Goal: Information Seeking & Learning: Learn about a topic

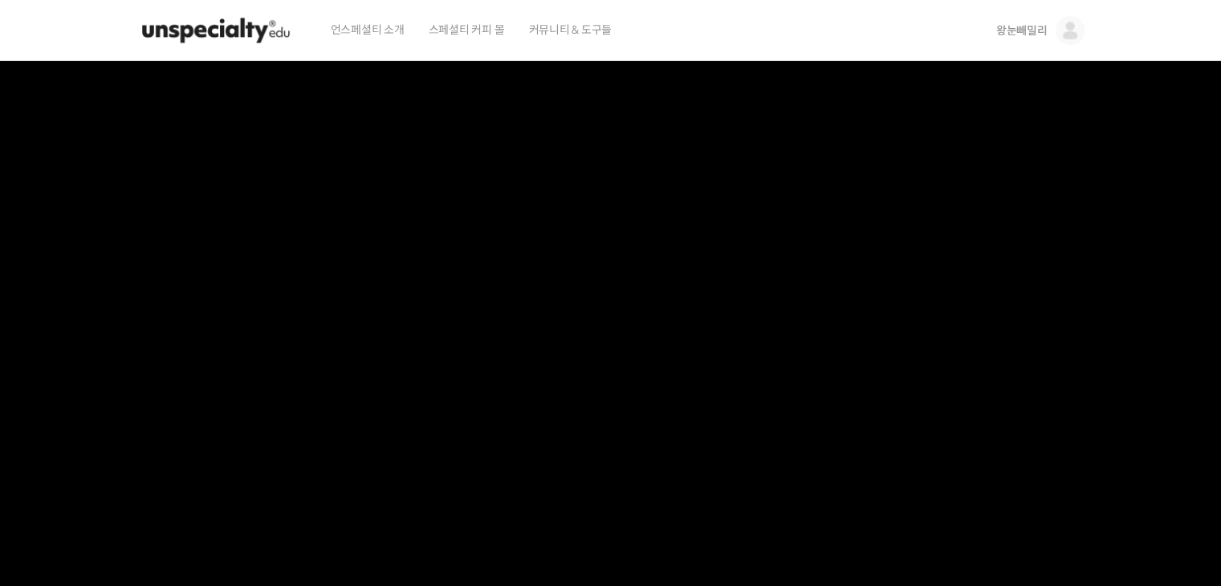
click at [243, 29] on img at bounding box center [215, 30] width 157 height 48
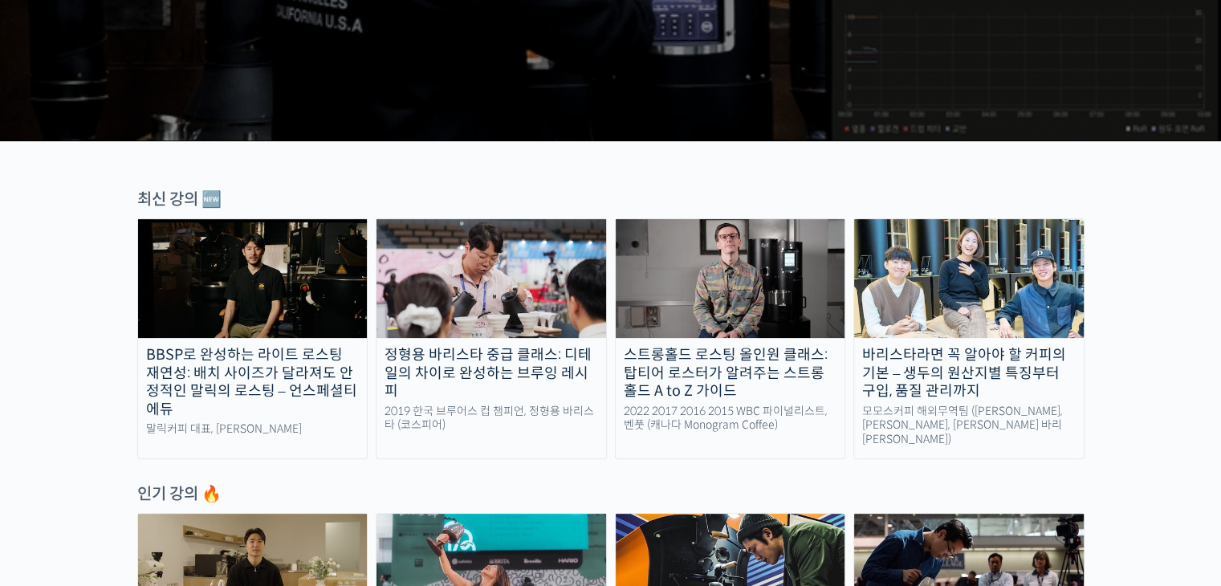
scroll to position [803, 0]
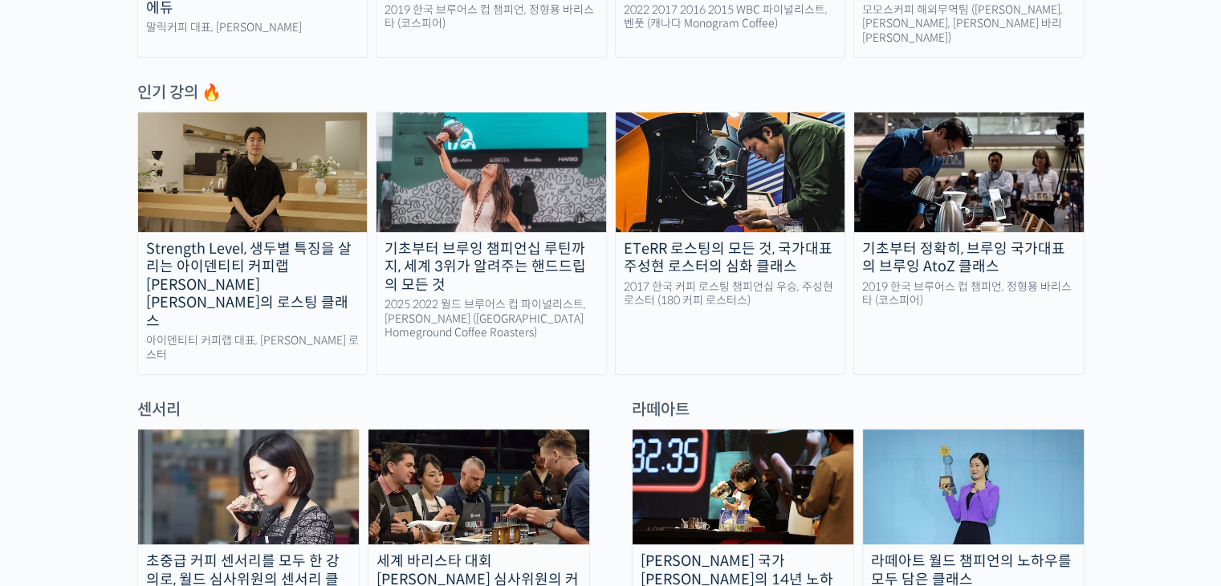
click at [912, 172] on img at bounding box center [969, 171] width 230 height 119
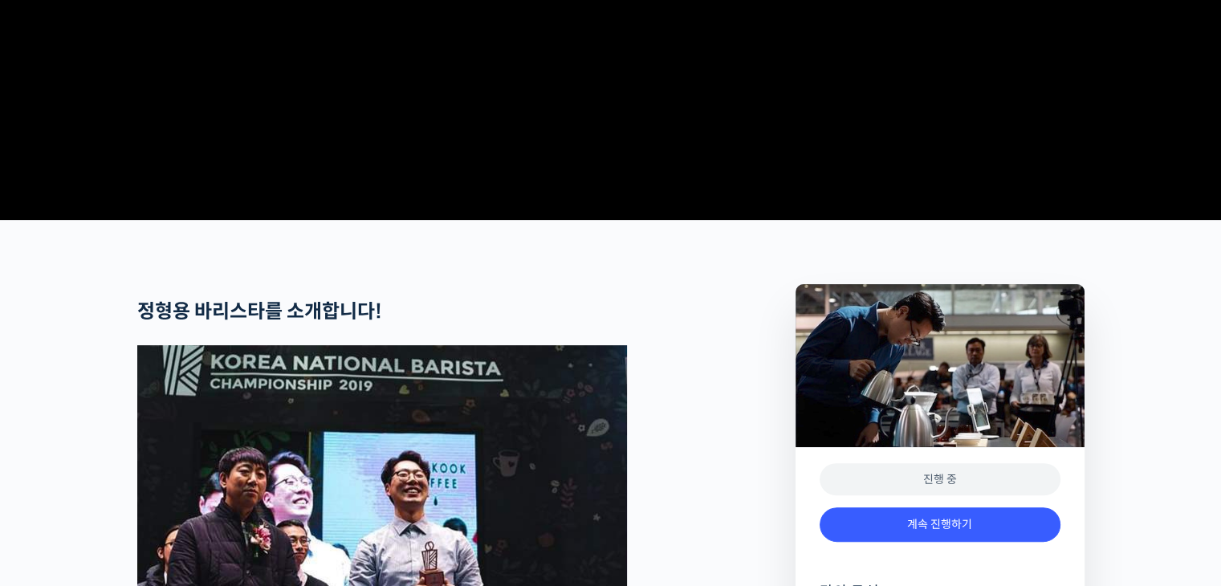
scroll to position [562, 0]
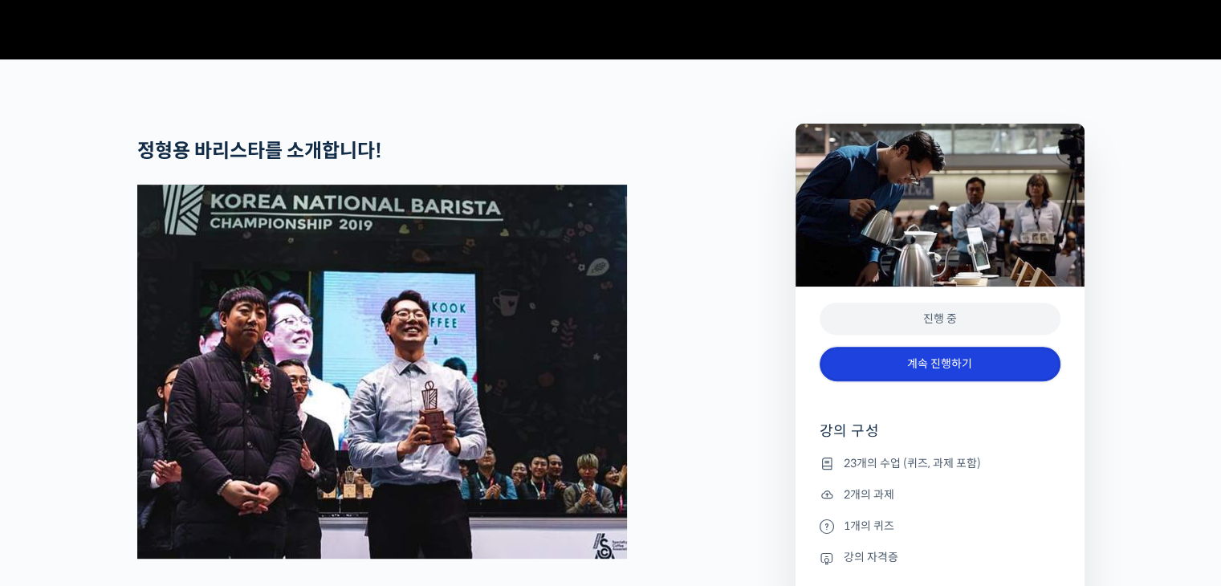
click at [920, 381] on link "계속 진행하기" at bounding box center [940, 364] width 241 height 35
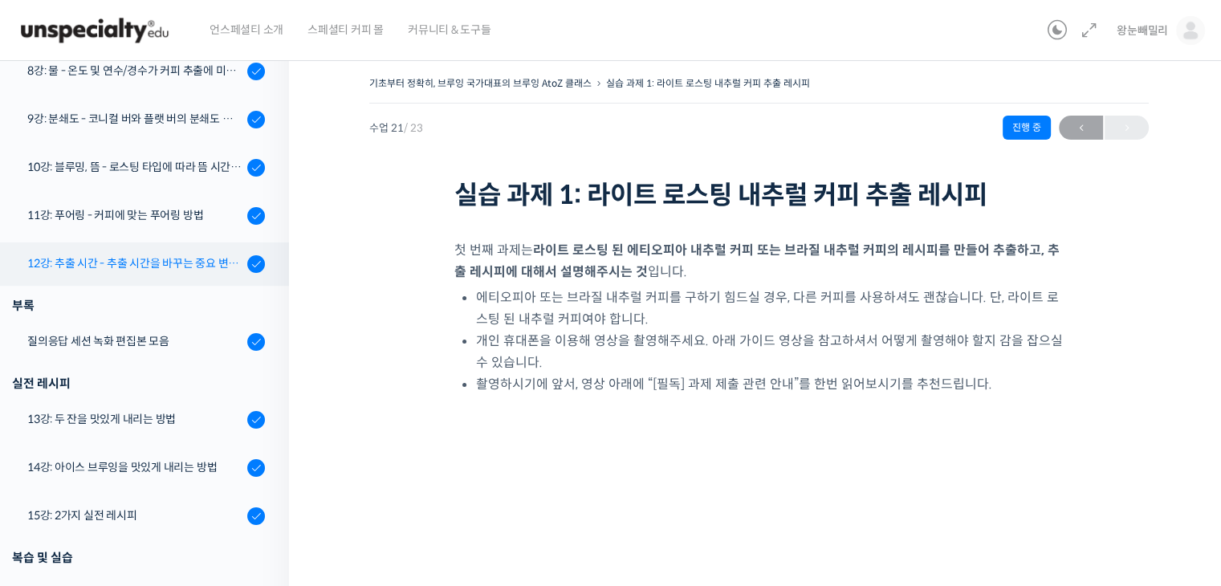
scroll to position [691, 0]
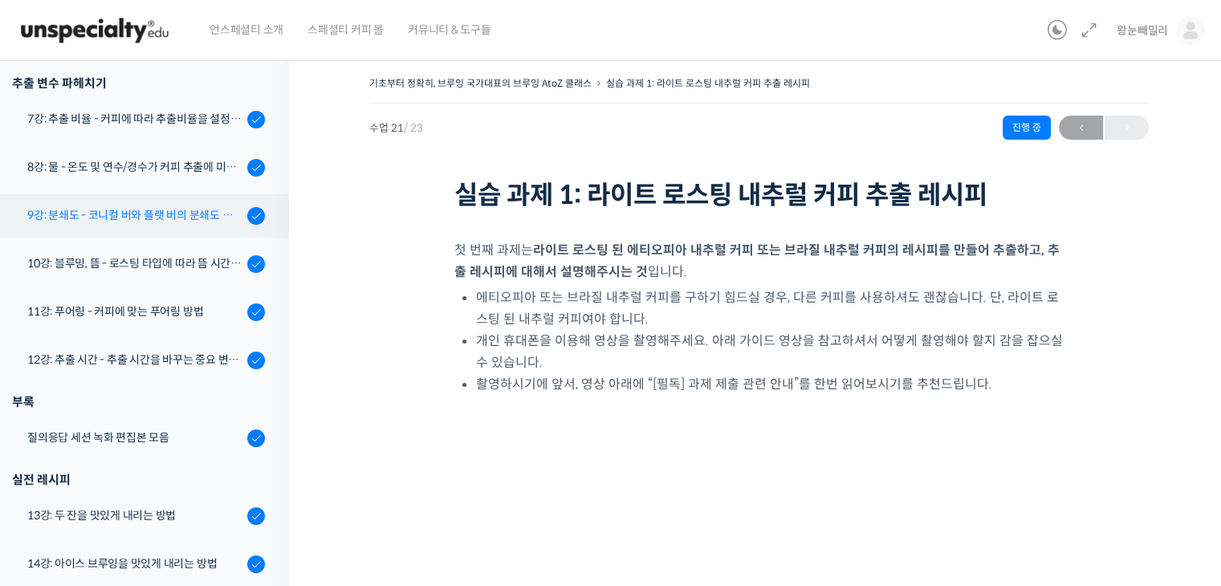
click at [146, 213] on div "9강: 분쇄도 - 코니컬 버와 플랫 버의 분쇄도 차이는 왜 추출 결과물에 영향을 미치는가" at bounding box center [134, 215] width 215 height 18
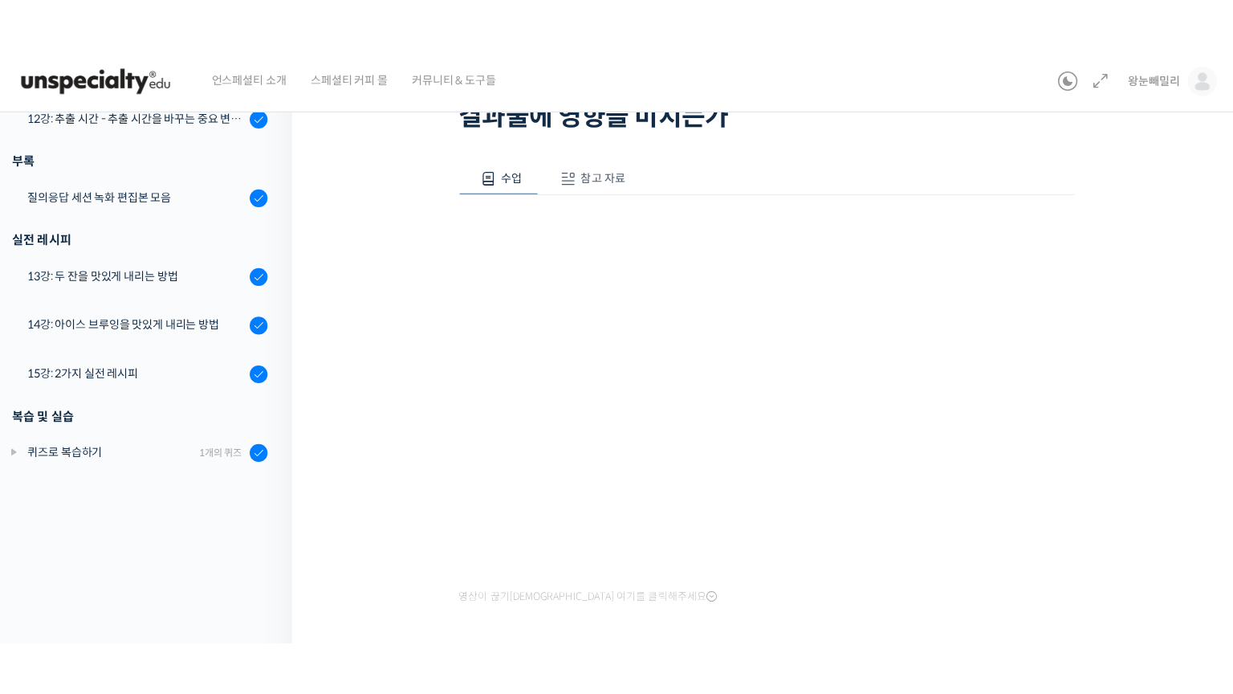
scroll to position [122, 0]
